Goal: Task Accomplishment & Management: Use online tool/utility

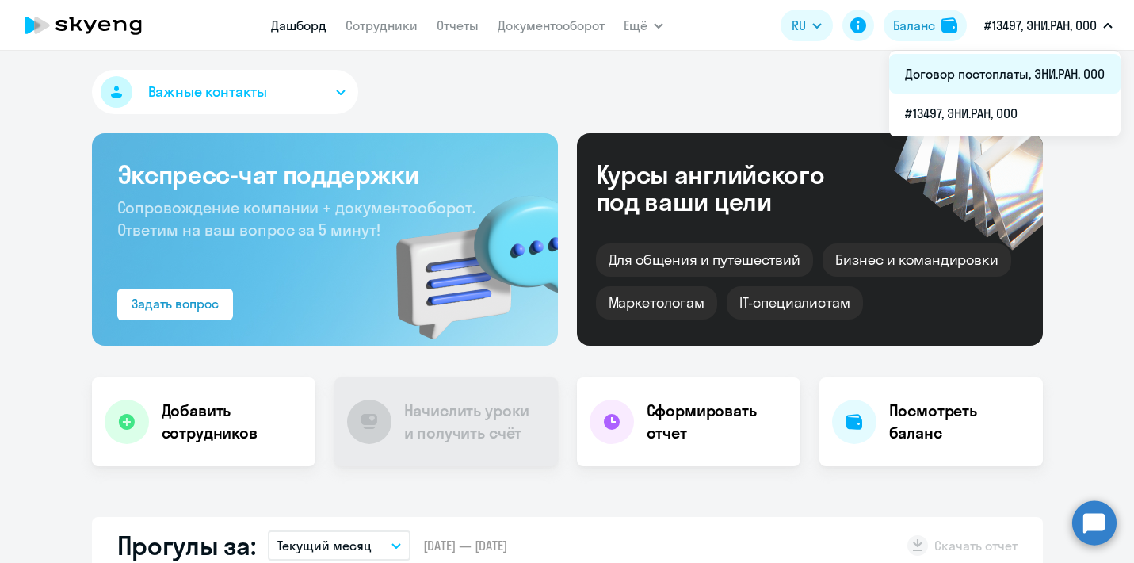
click at [1030, 73] on li "Договор постоплаты, ЭНИ.РАН, ООО" at bounding box center [1004, 74] width 231 height 40
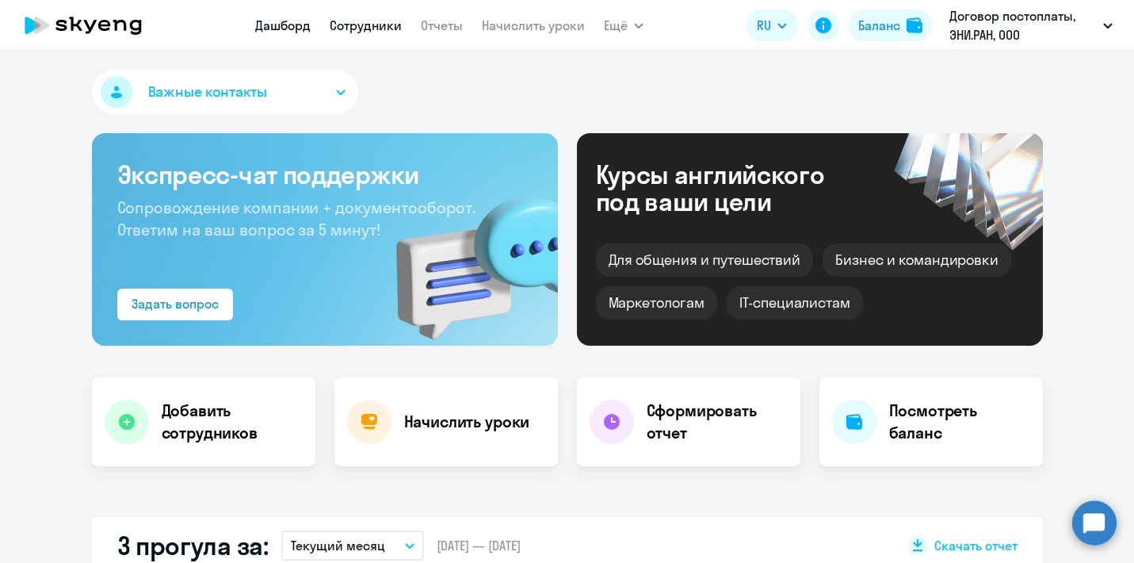
click at [369, 22] on link "Сотрудники" at bounding box center [366, 25] width 72 height 16
select select "30"
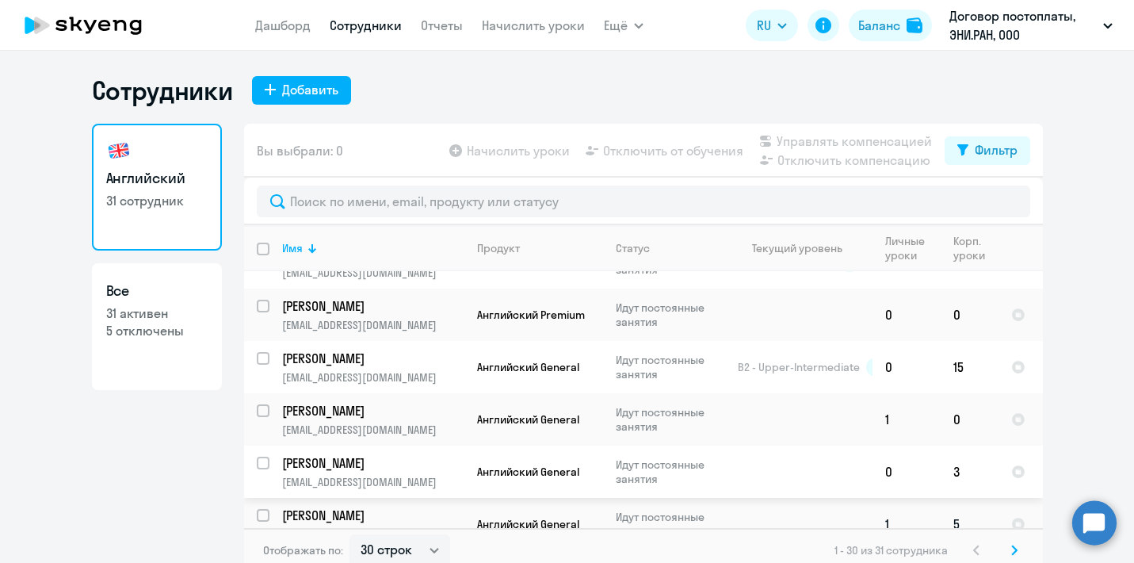
scroll to position [1094, 0]
click at [499, 18] on link "Начислить уроки" at bounding box center [533, 25] width 103 height 16
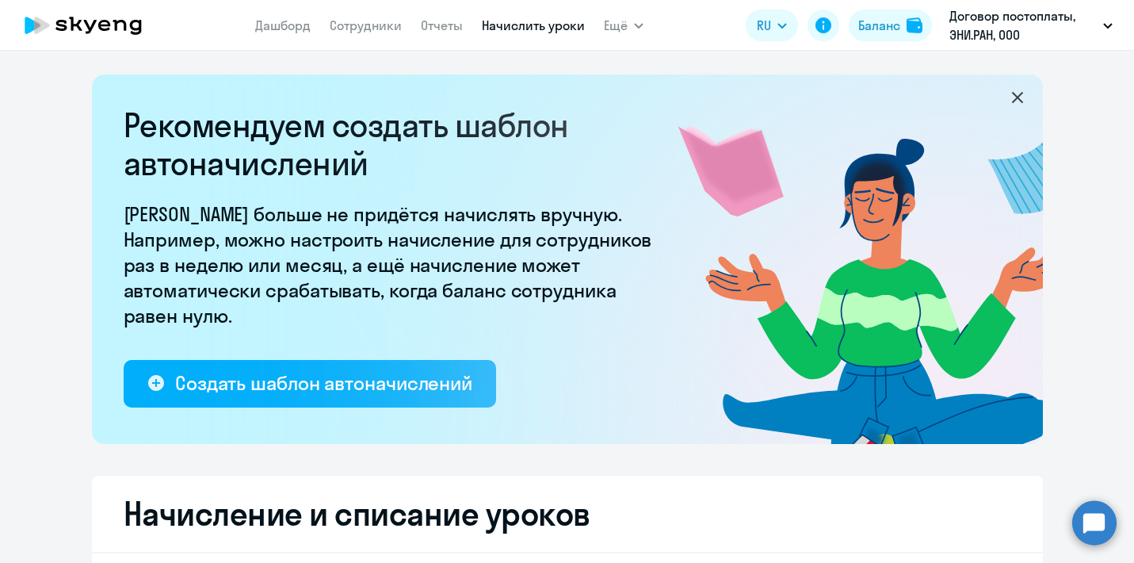
select select "10"
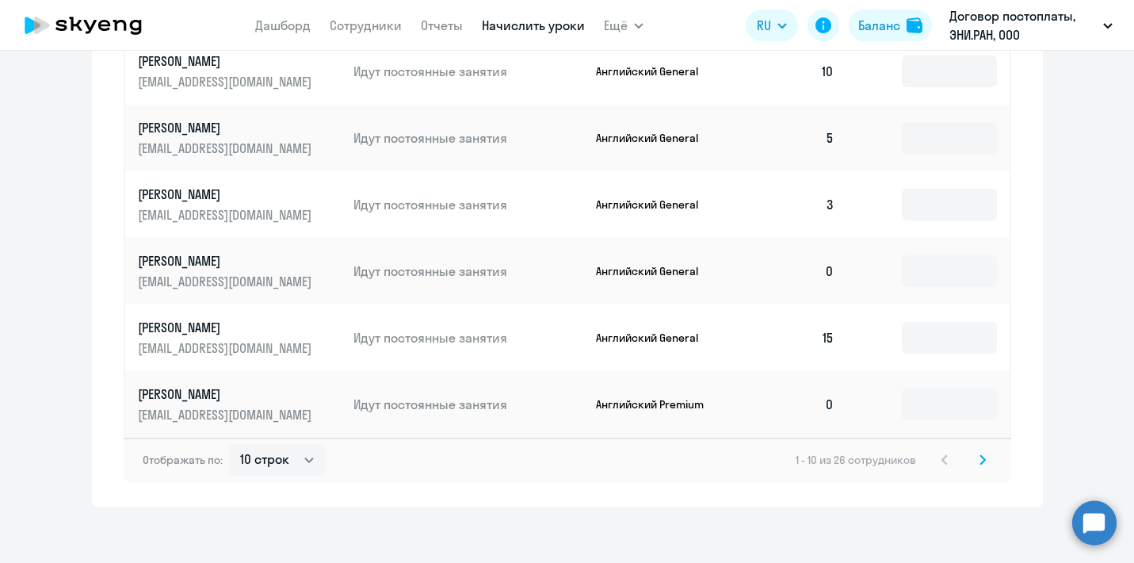
scroll to position [1068, 0]
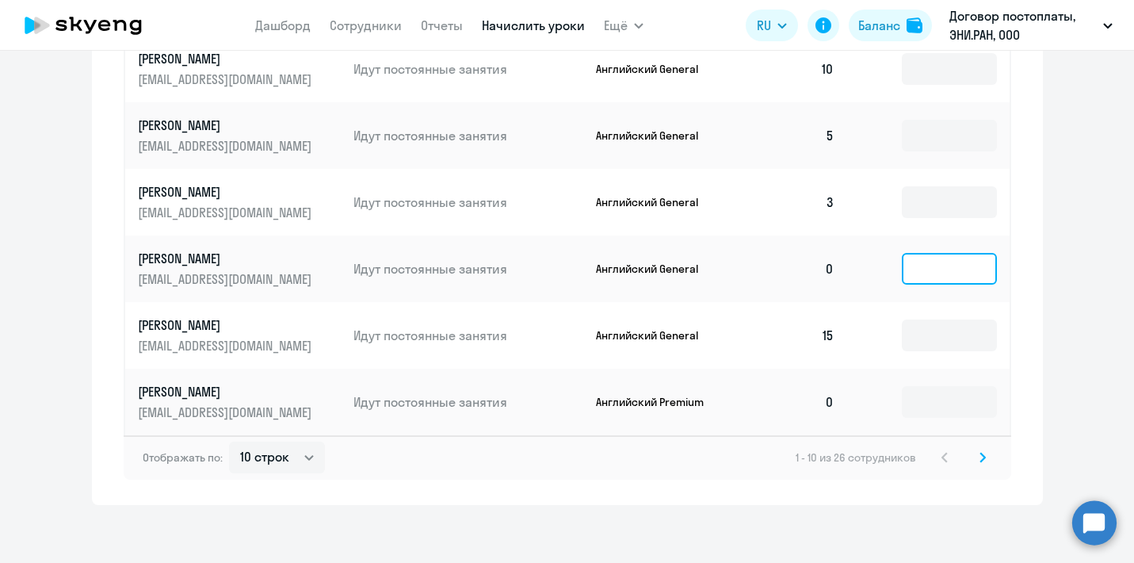
click at [959, 273] on input at bounding box center [949, 269] width 95 height 32
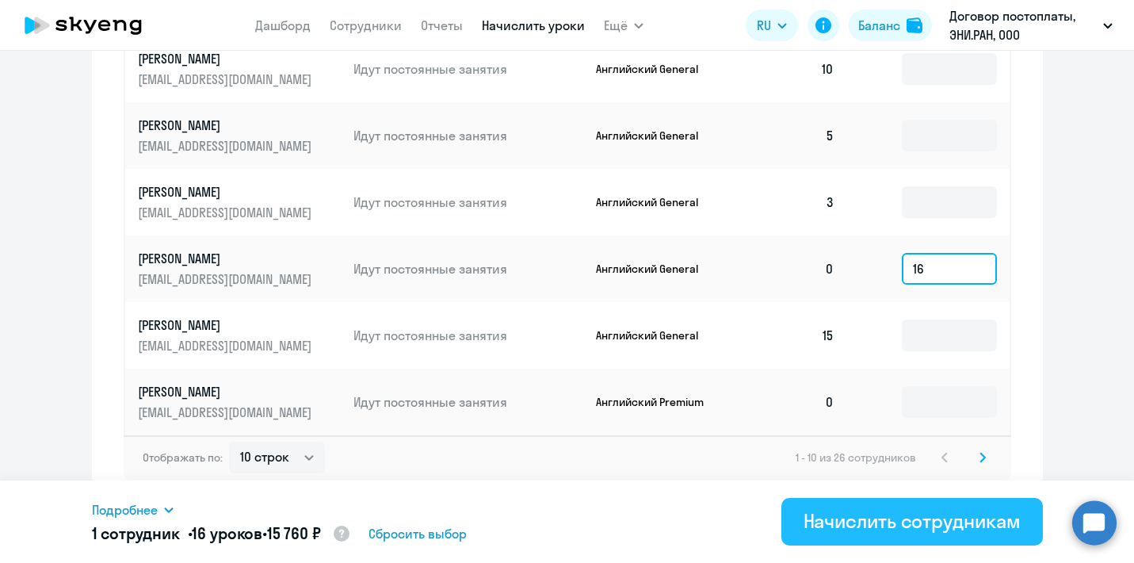
type input "16"
click at [878, 519] on div "Начислить сотрудникам" at bounding box center [912, 520] width 217 height 25
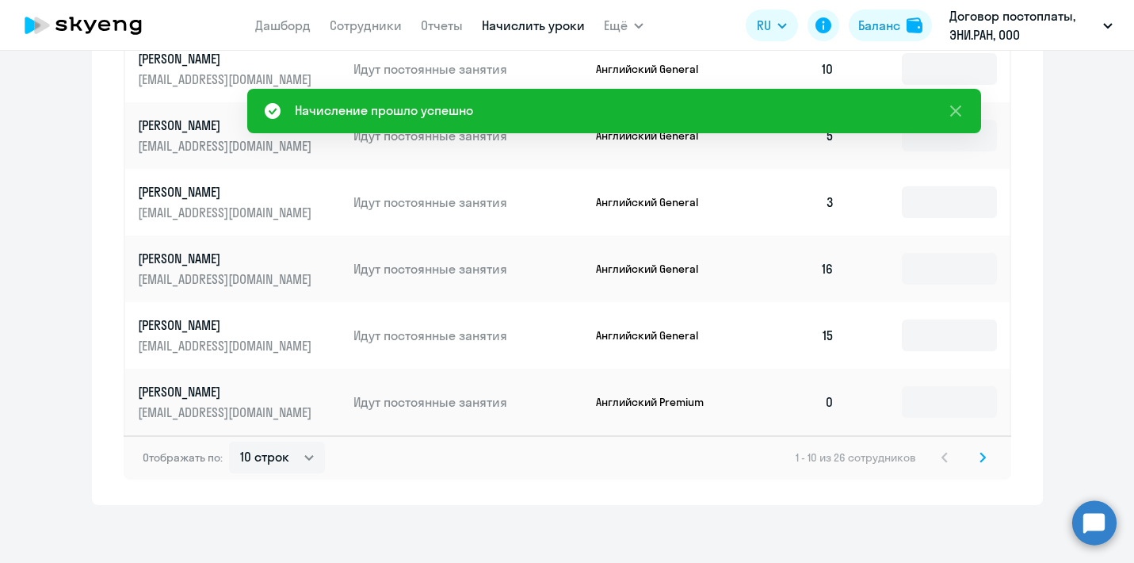
scroll to position [325, 0]
